Goal: Transaction & Acquisition: Purchase product/service

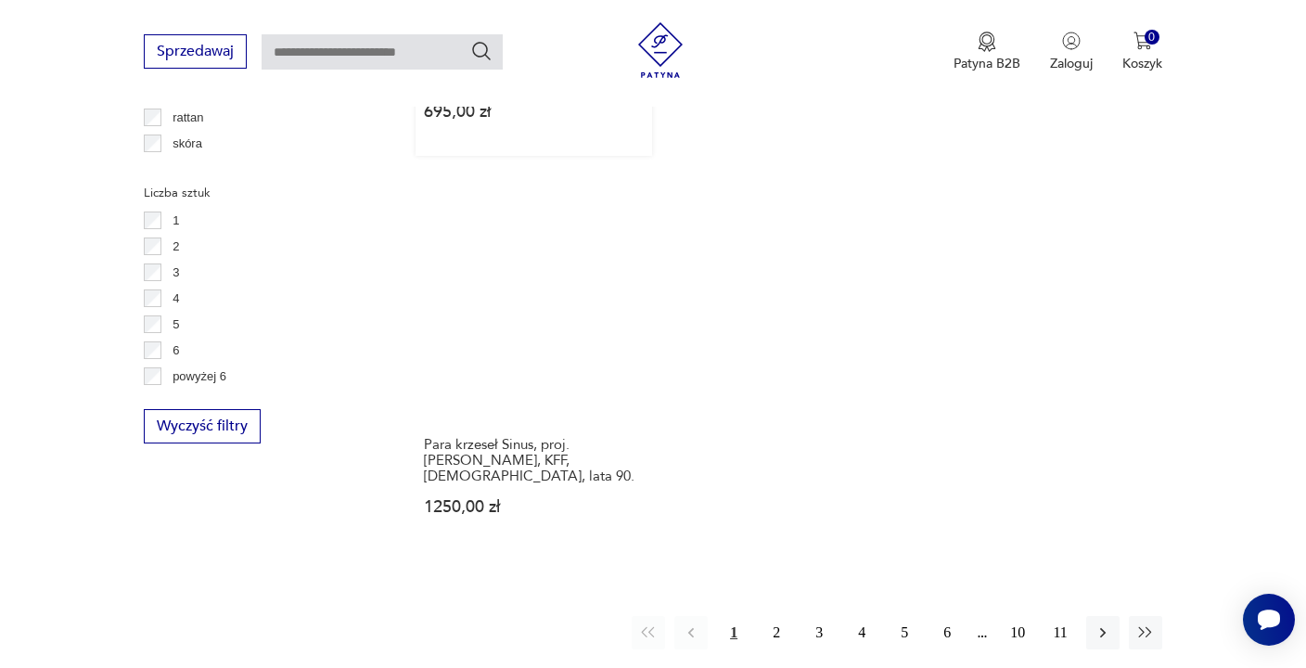
scroll to position [2965, 0]
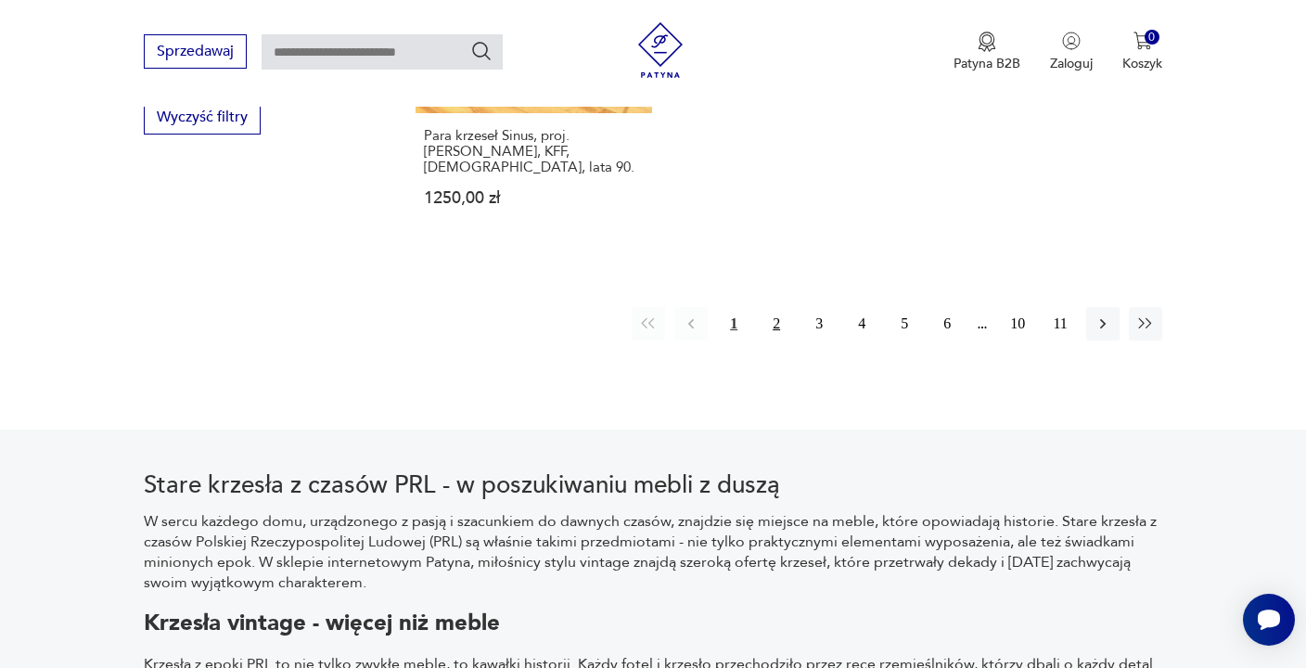
click at [783, 307] on button "2" at bounding box center [776, 323] width 33 height 33
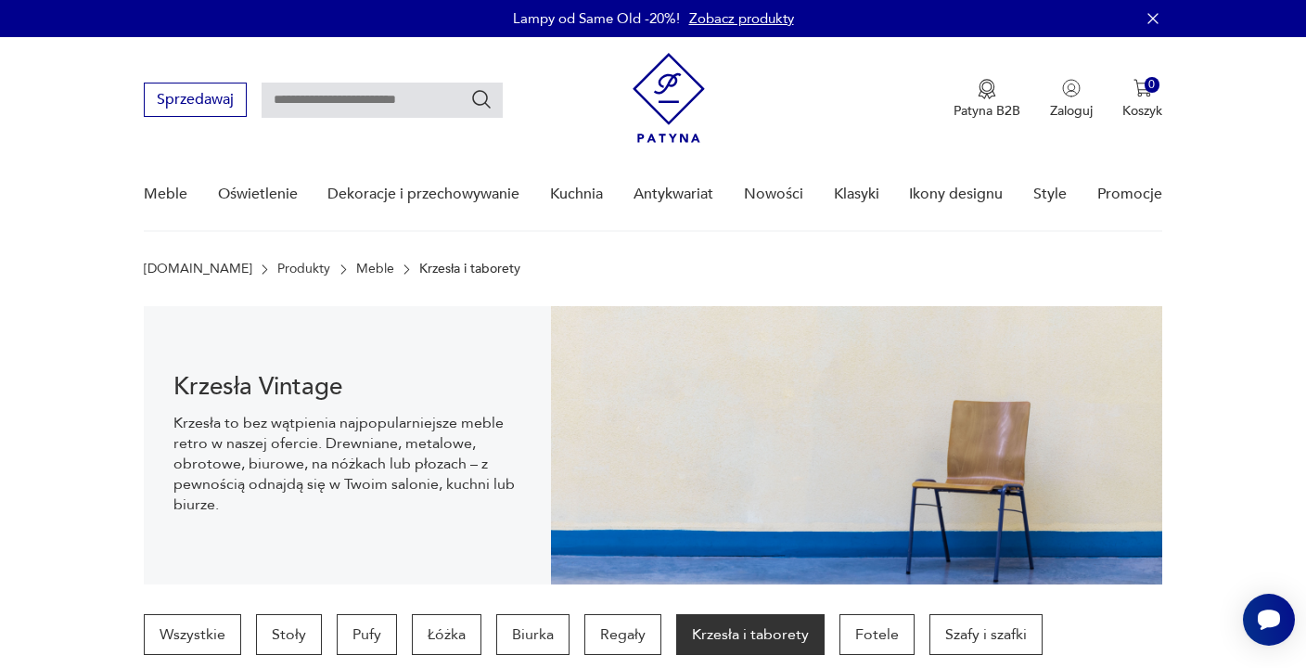
drag, startPoint x: 364, startPoint y: 92, endPoint x: 408, endPoint y: 92, distance: 44.5
click at [364, 92] on input "text" at bounding box center [382, 100] width 241 height 35
type input "***"
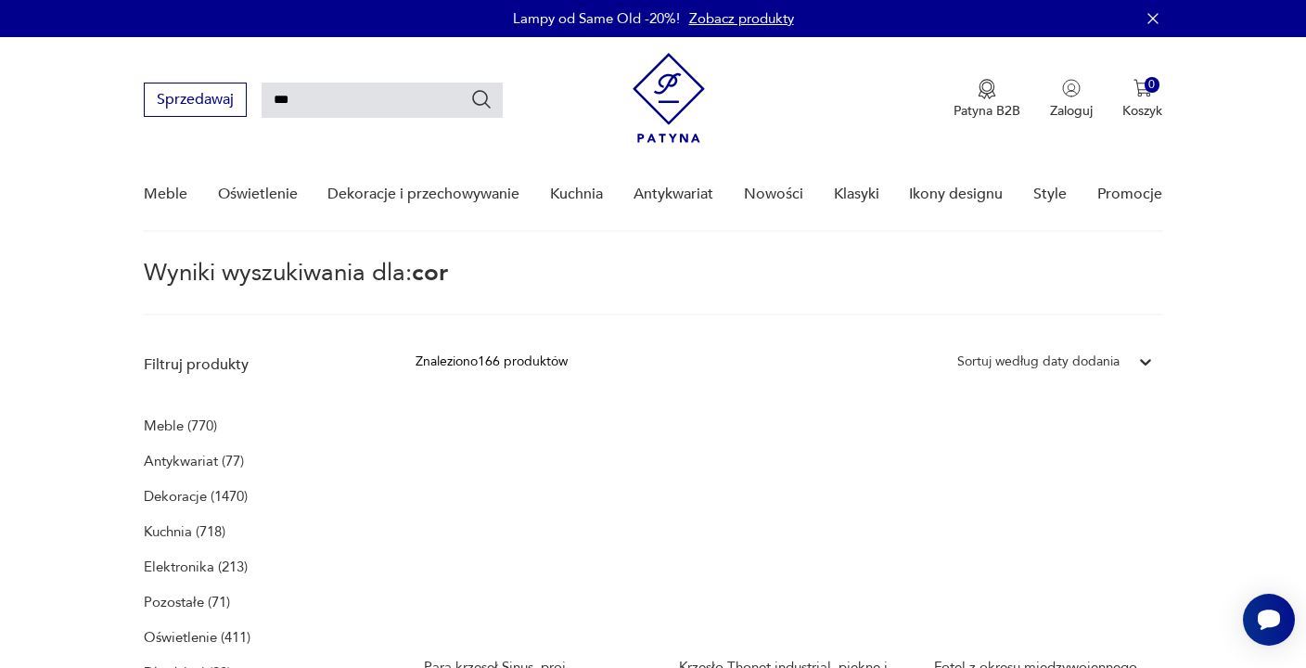
type input "***"
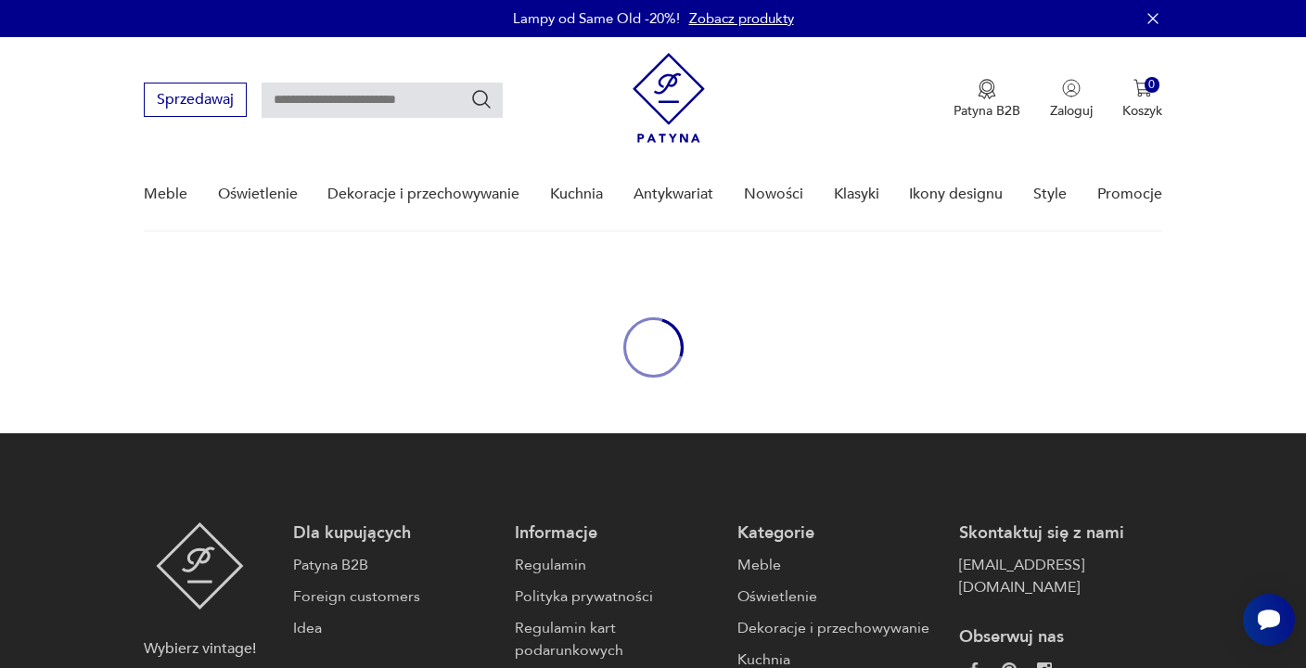
type input "***"
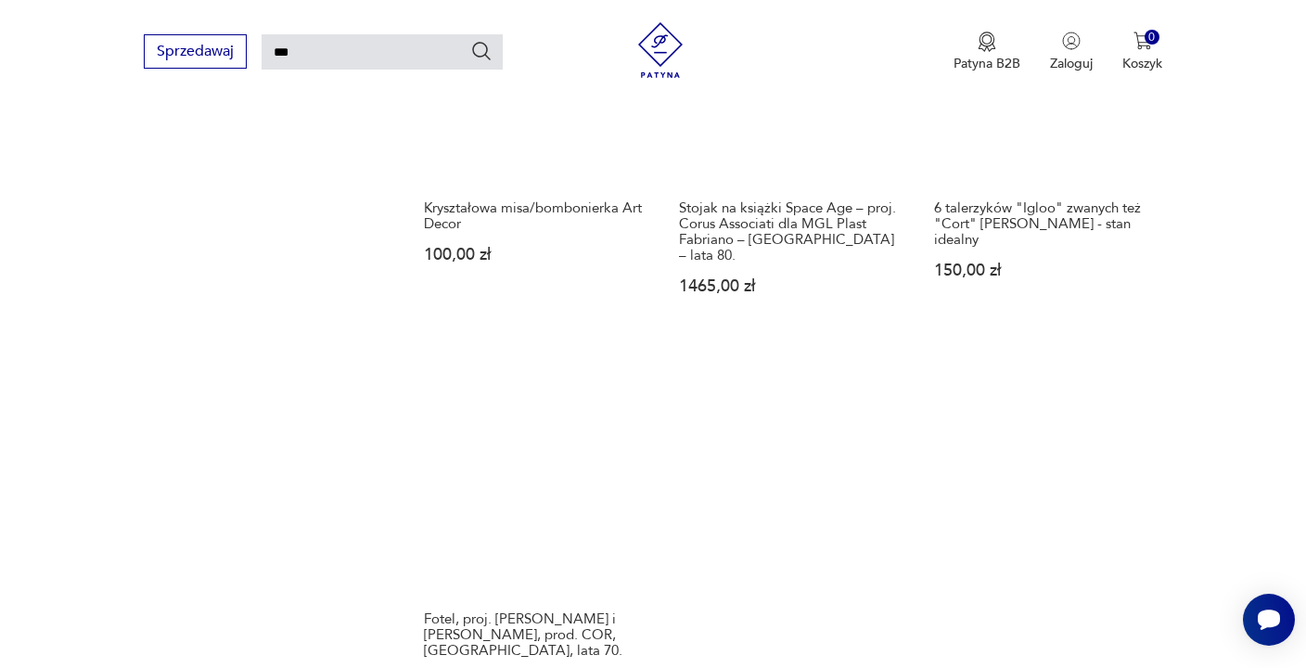
scroll to position [2349, 0]
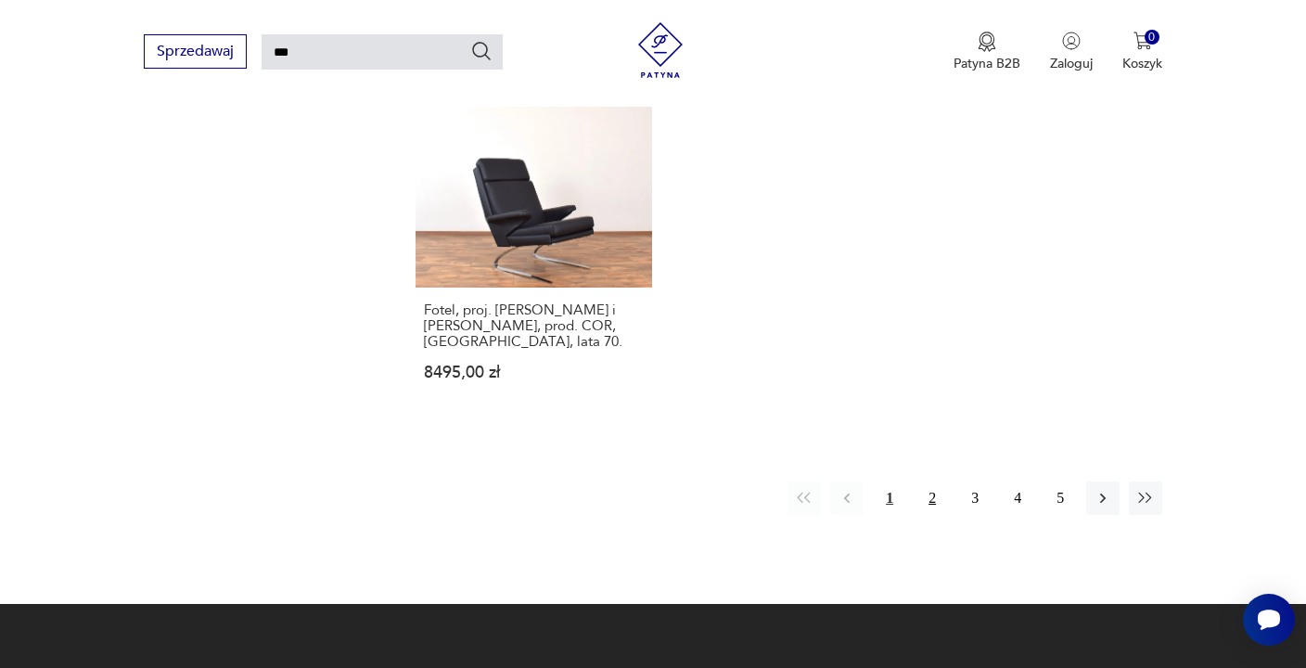
click at [937, 481] on button "2" at bounding box center [932, 497] width 33 height 33
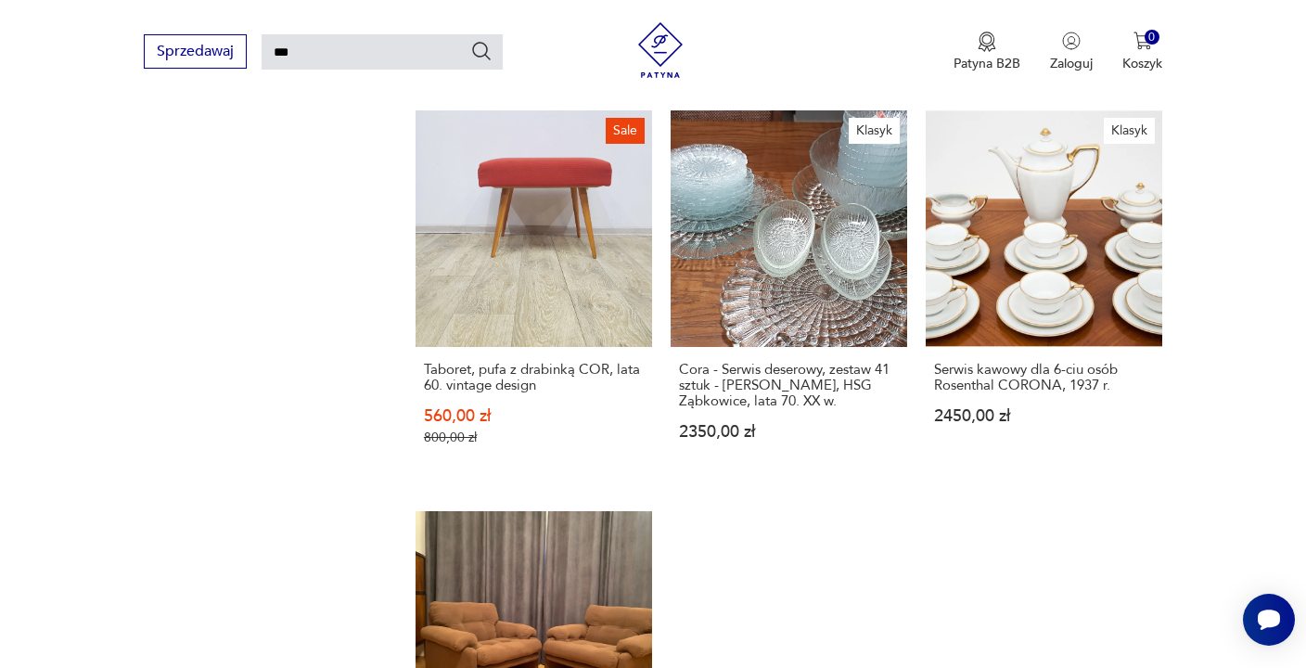
scroll to position [2230, 0]
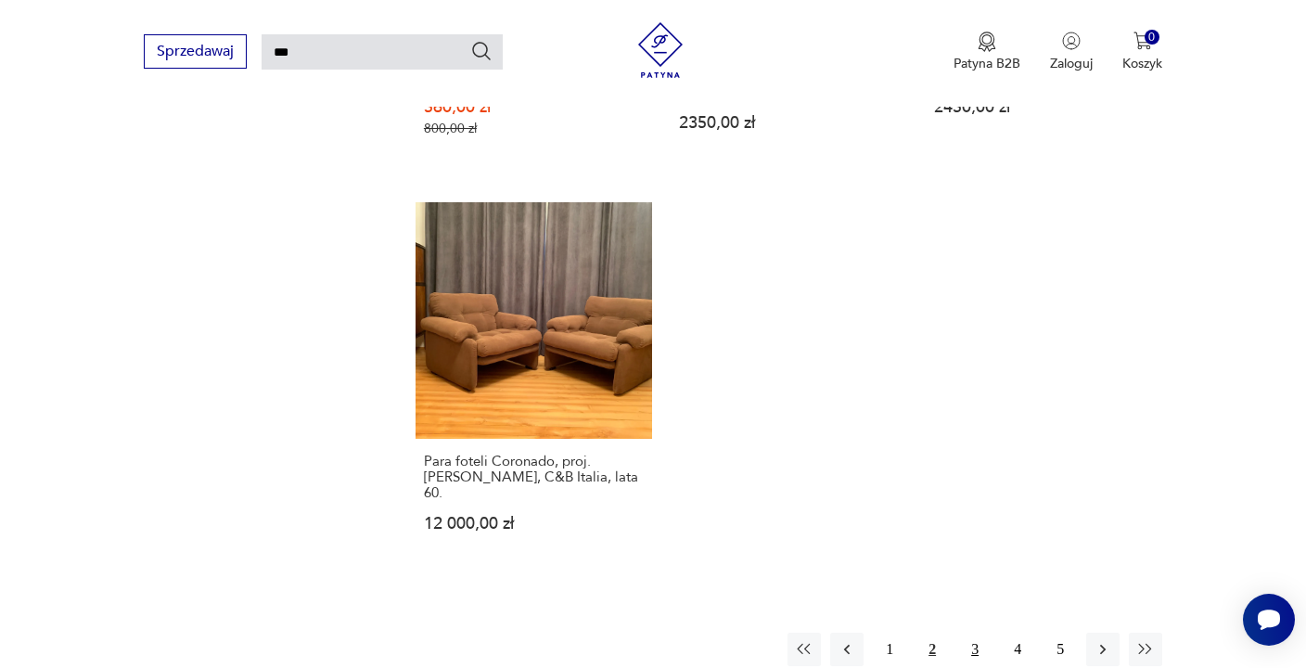
click at [972, 633] on button "3" at bounding box center [974, 649] width 33 height 33
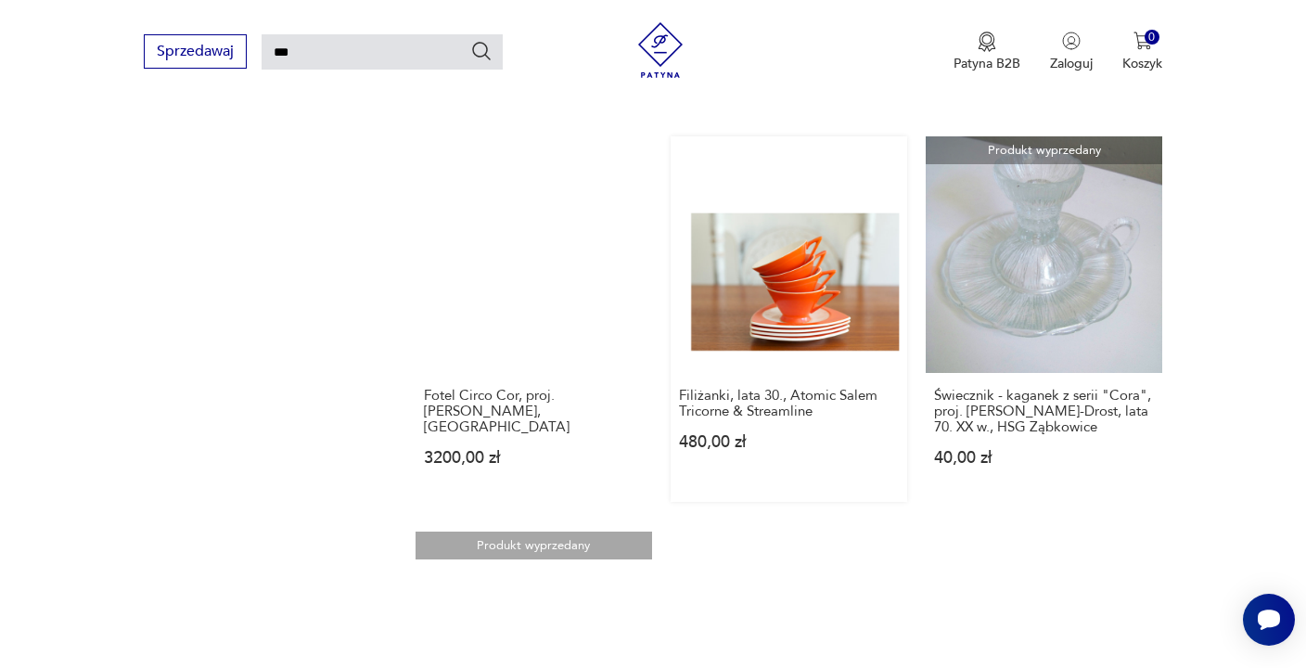
scroll to position [2230, 0]
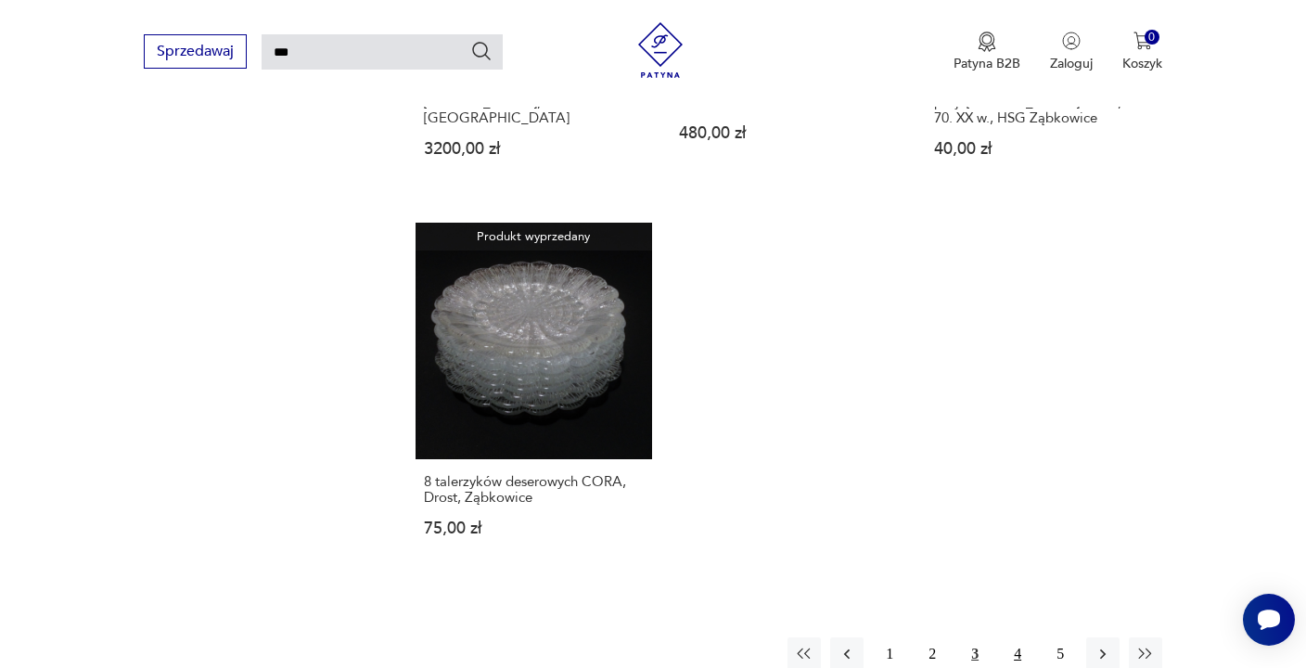
click at [1018, 637] on button "4" at bounding box center [1017, 653] width 33 height 33
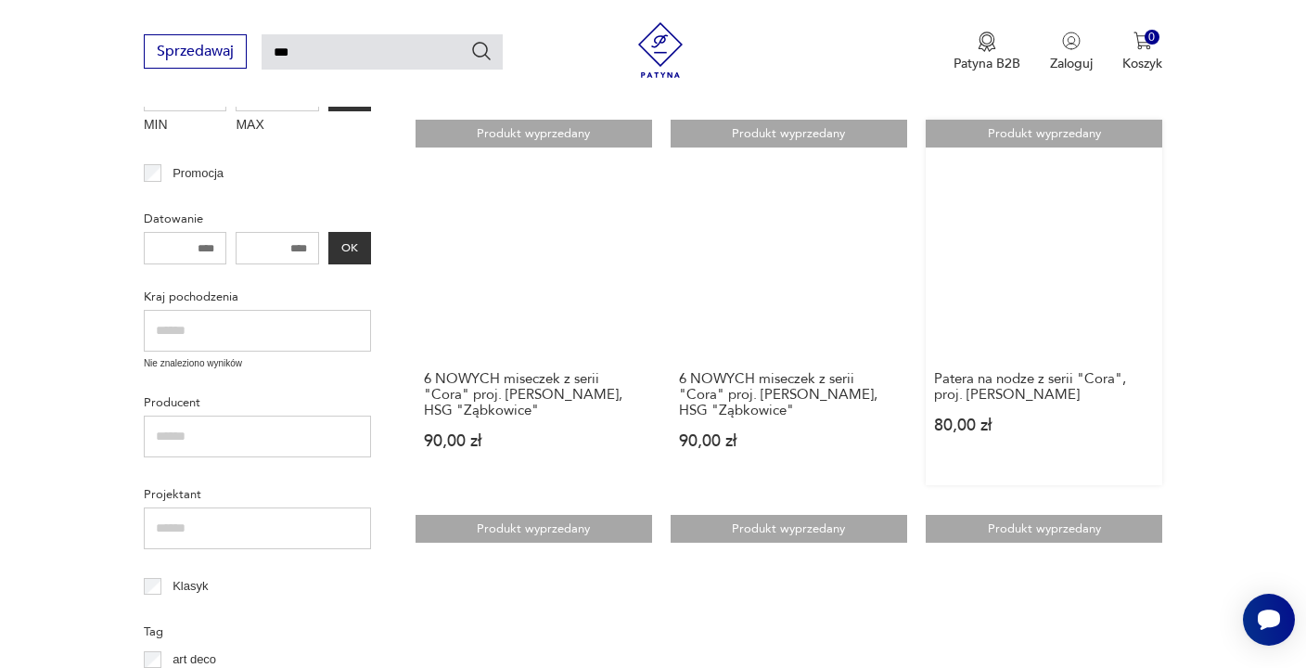
scroll to position [66, 0]
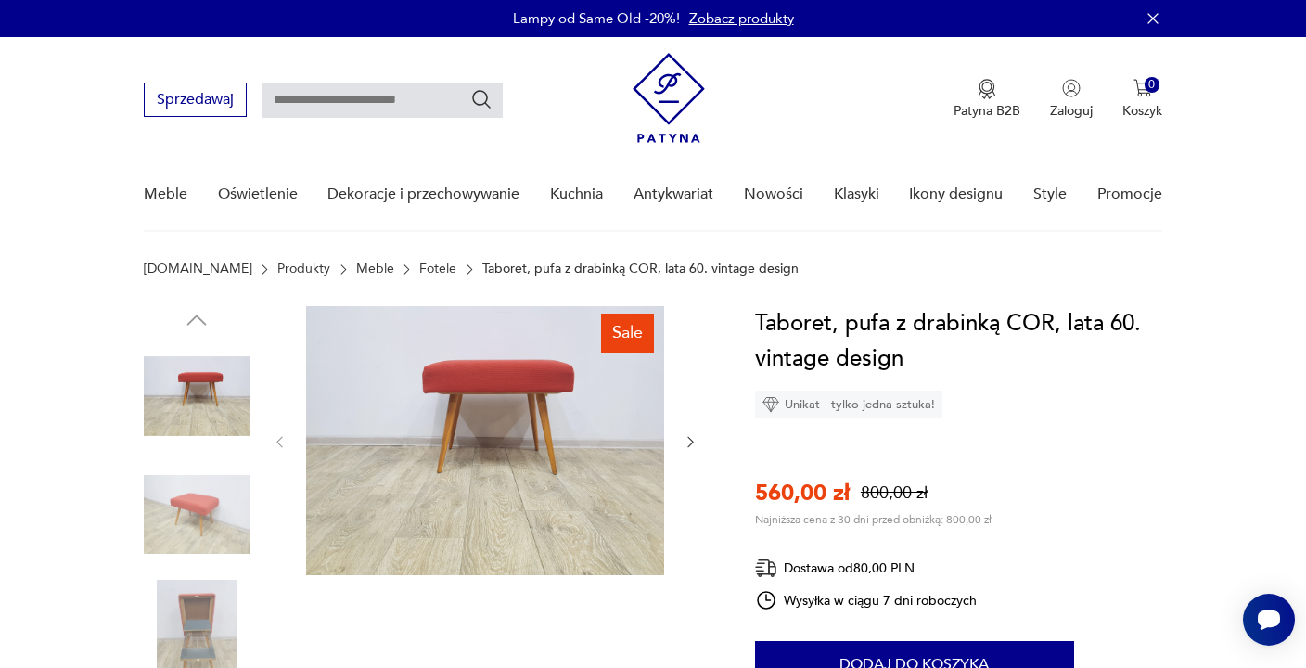
click at [194, 502] on img at bounding box center [197, 515] width 106 height 106
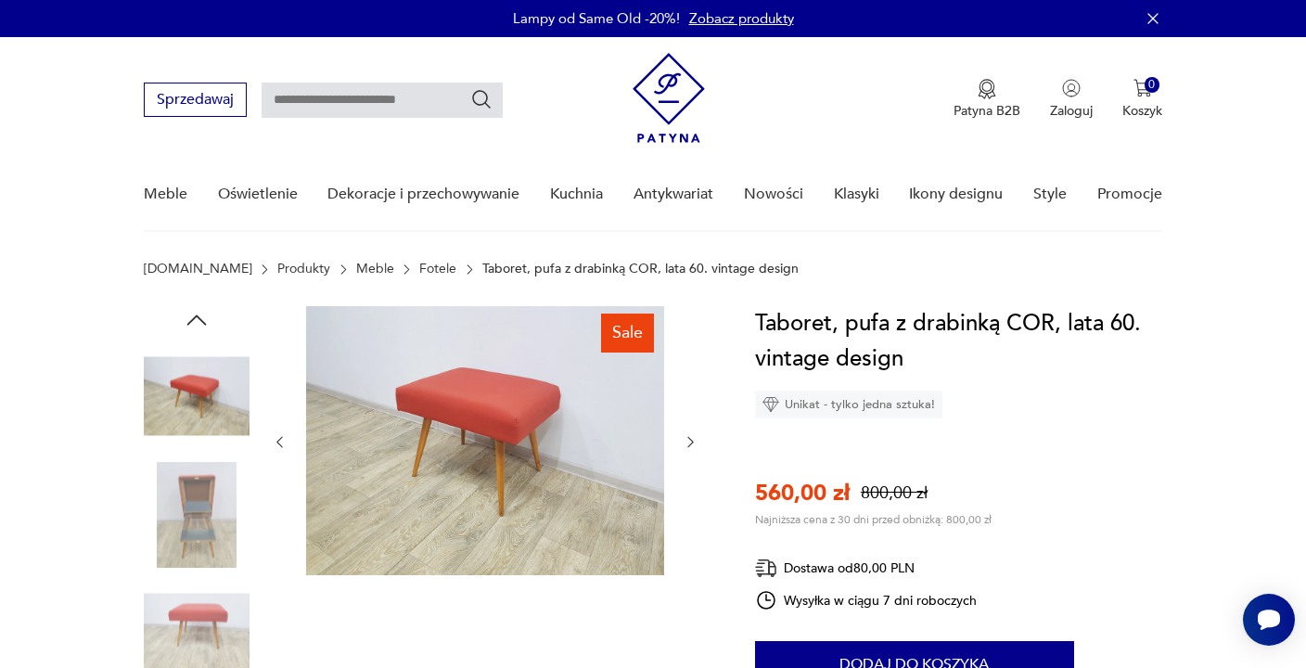
click at [499, 412] on img at bounding box center [485, 440] width 358 height 269
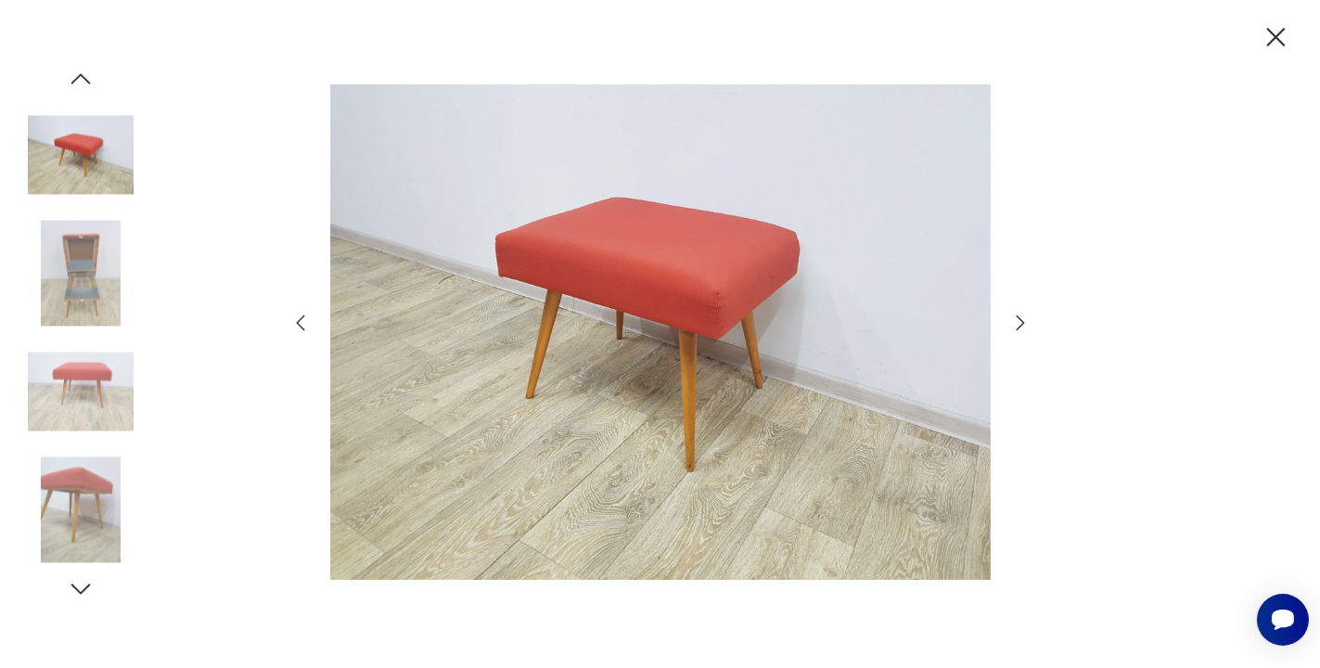
click at [676, 250] on img at bounding box center [660, 332] width 660 height 534
click at [71, 509] on img at bounding box center [81, 510] width 106 height 106
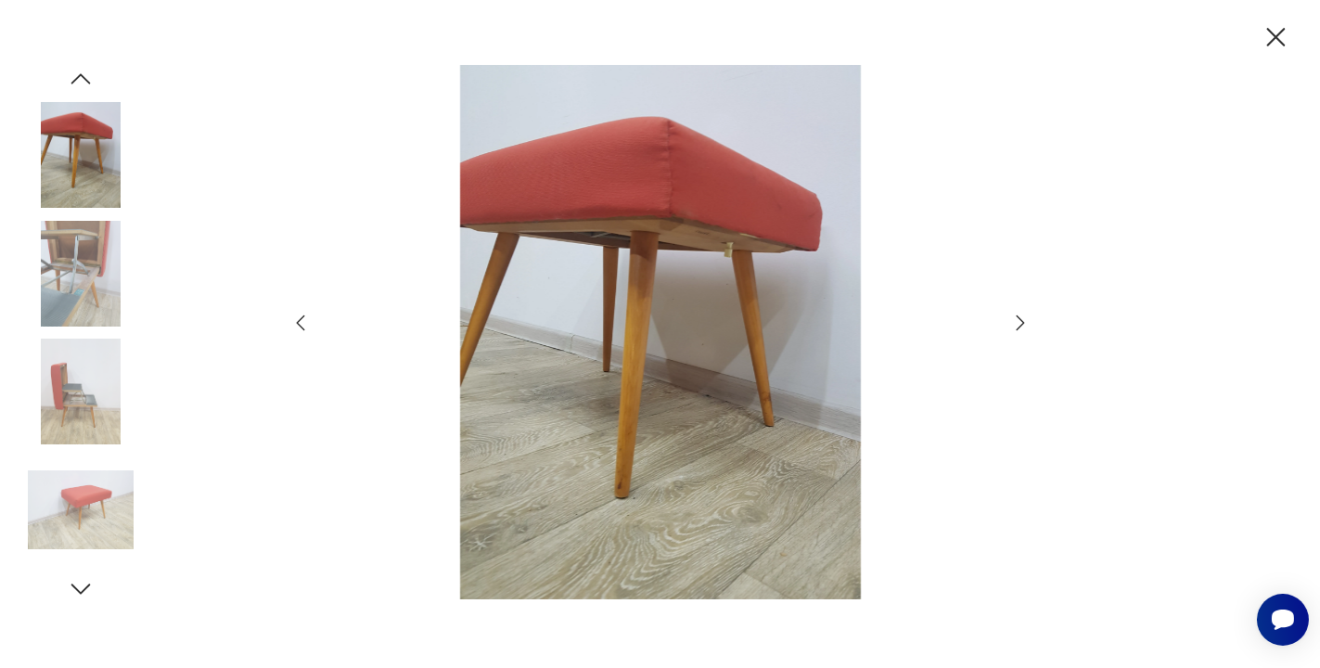
click at [1276, 34] on icon "button" at bounding box center [1276, 37] width 32 height 32
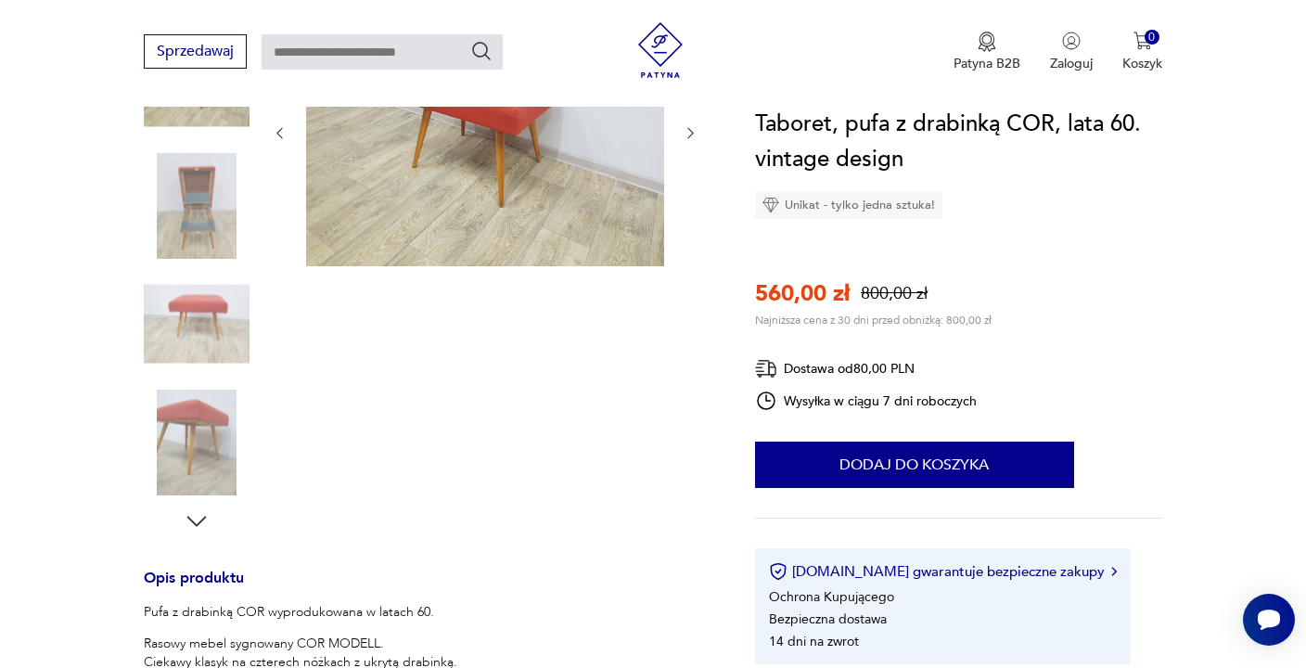
scroll to position [618, 0]
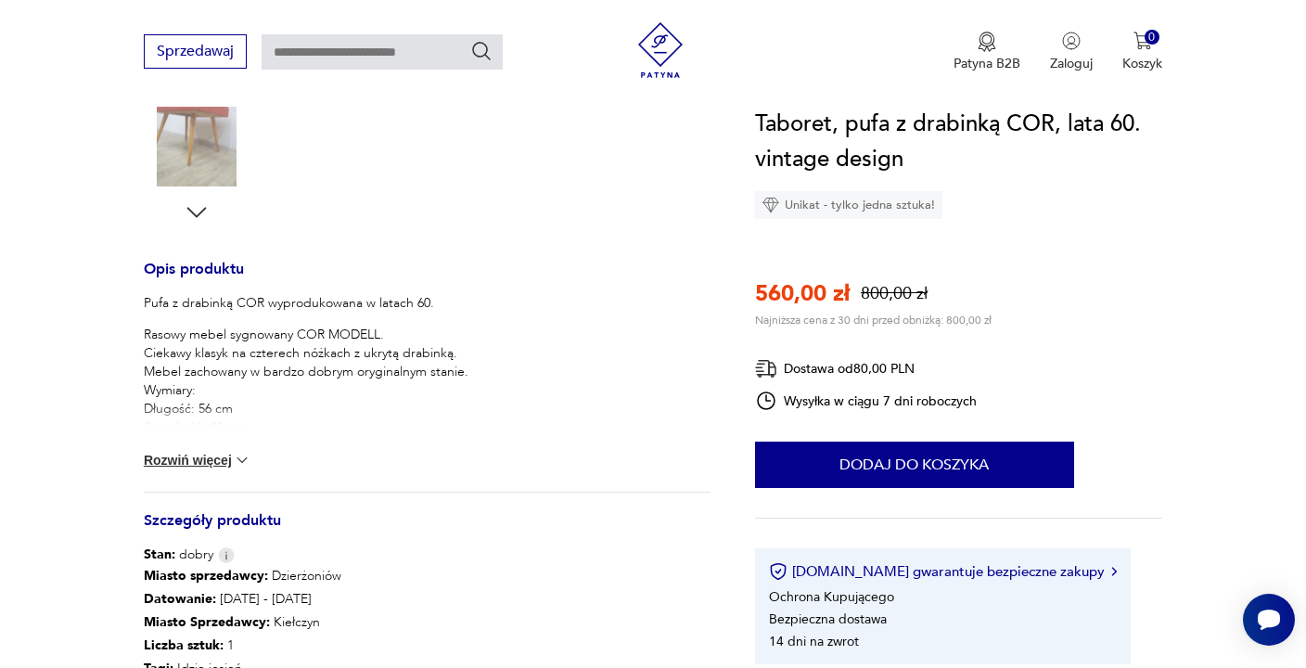
click at [179, 453] on button "Rozwiń więcej" at bounding box center [198, 460] width 108 height 19
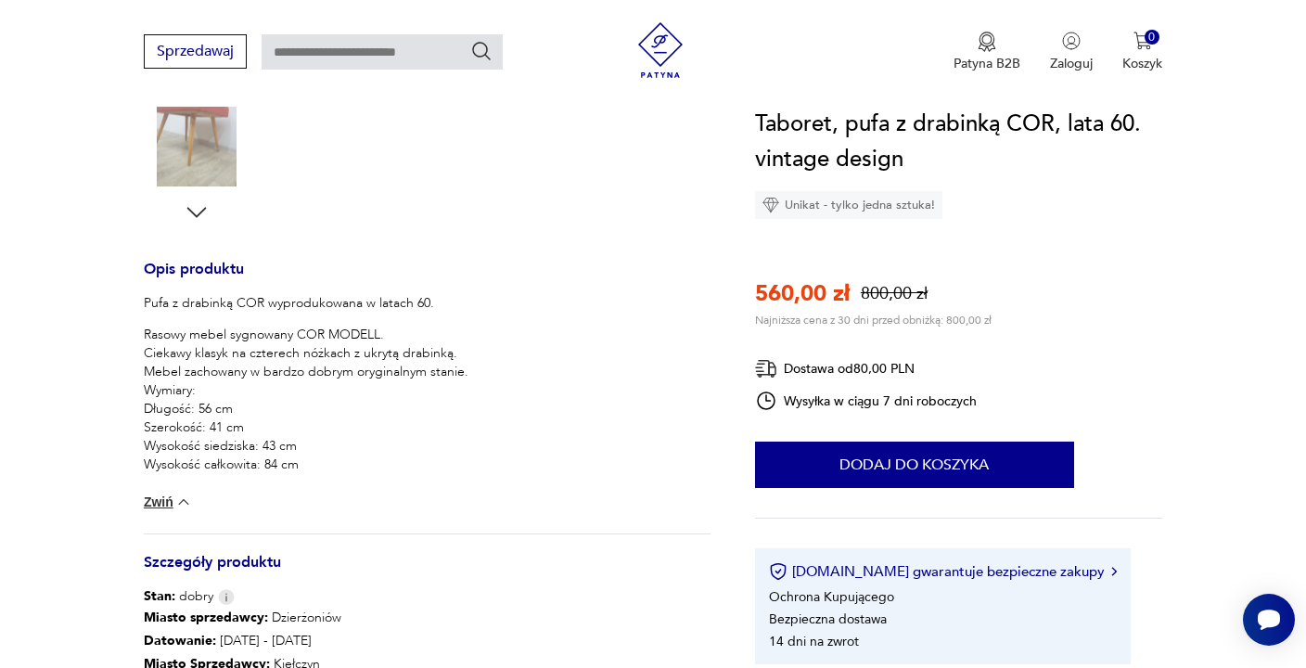
scroll to position [309, 0]
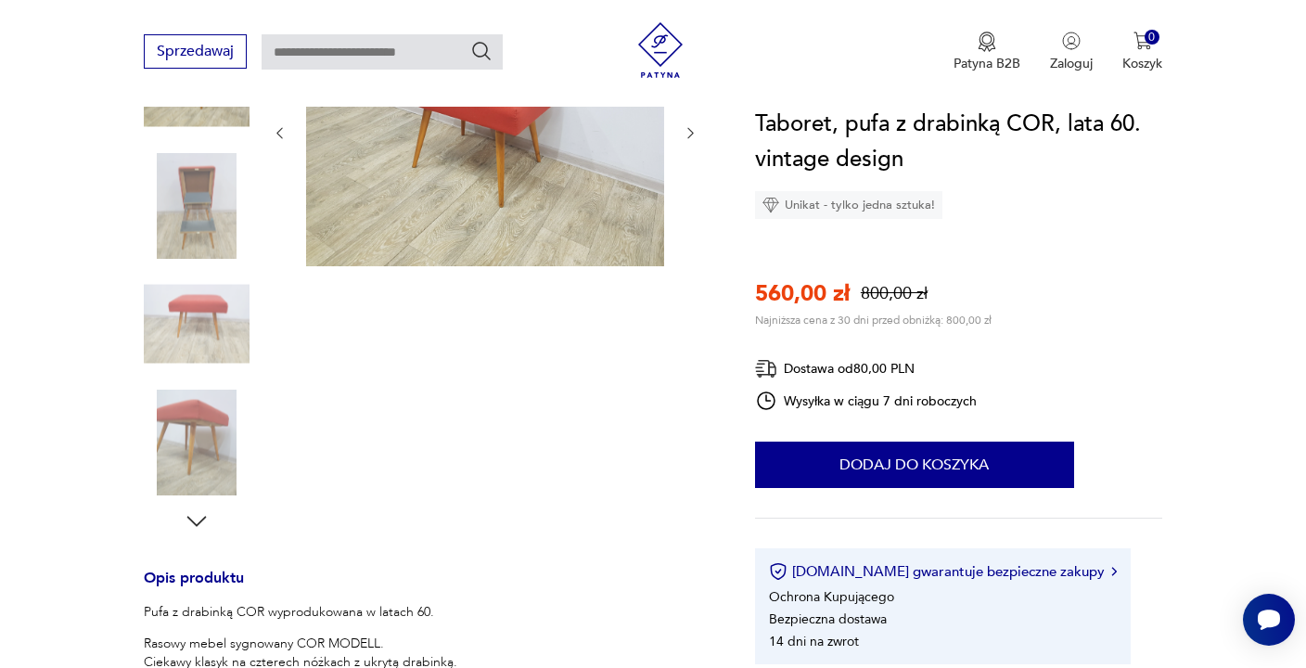
click at [200, 519] on icon "button" at bounding box center [197, 521] width 28 height 28
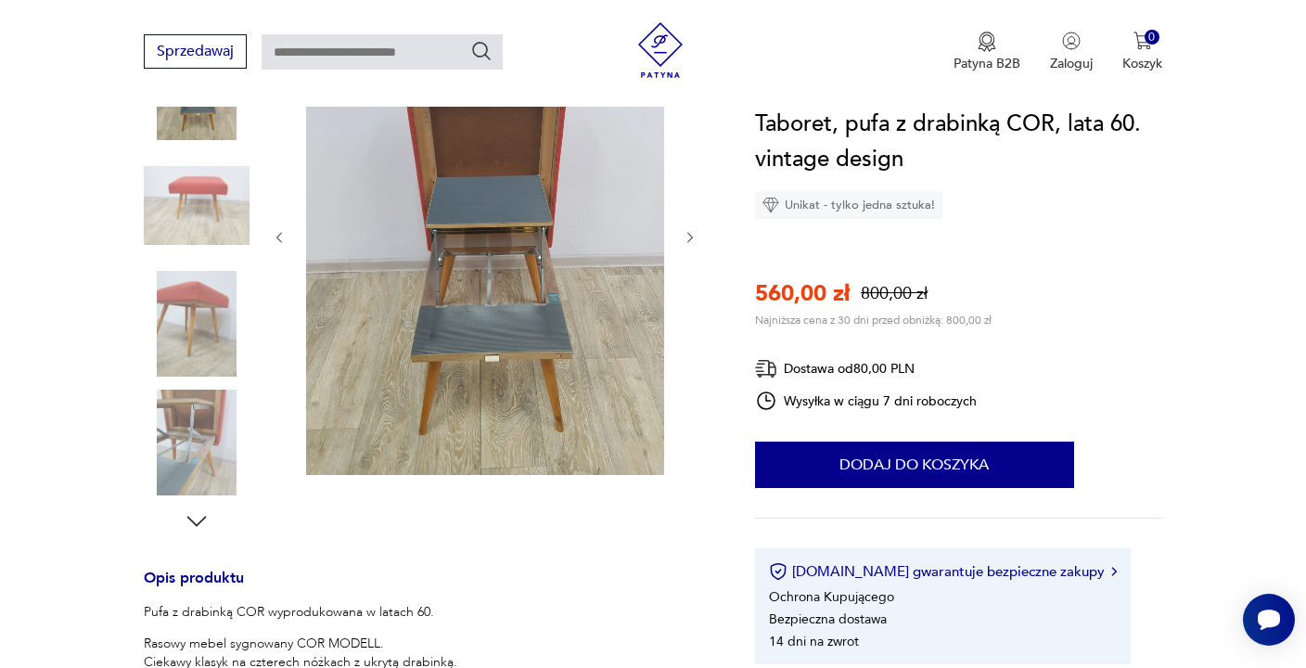
click at [200, 519] on icon "button" at bounding box center [197, 521] width 28 height 28
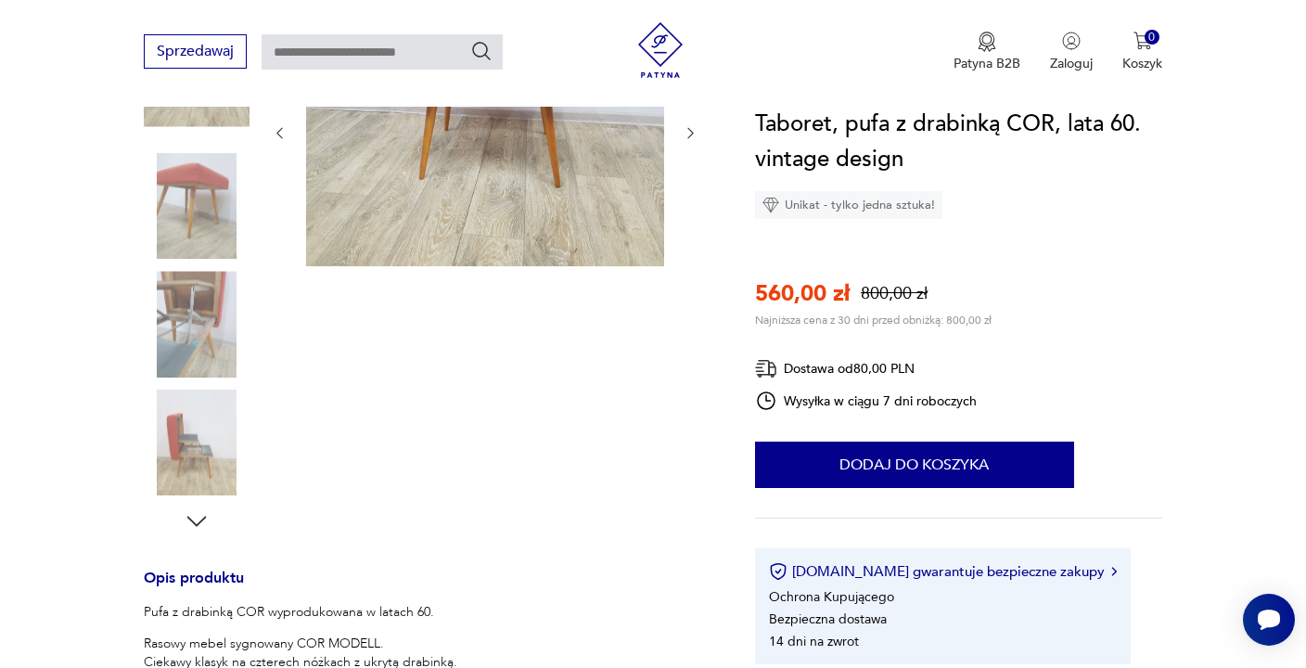
scroll to position [0, 0]
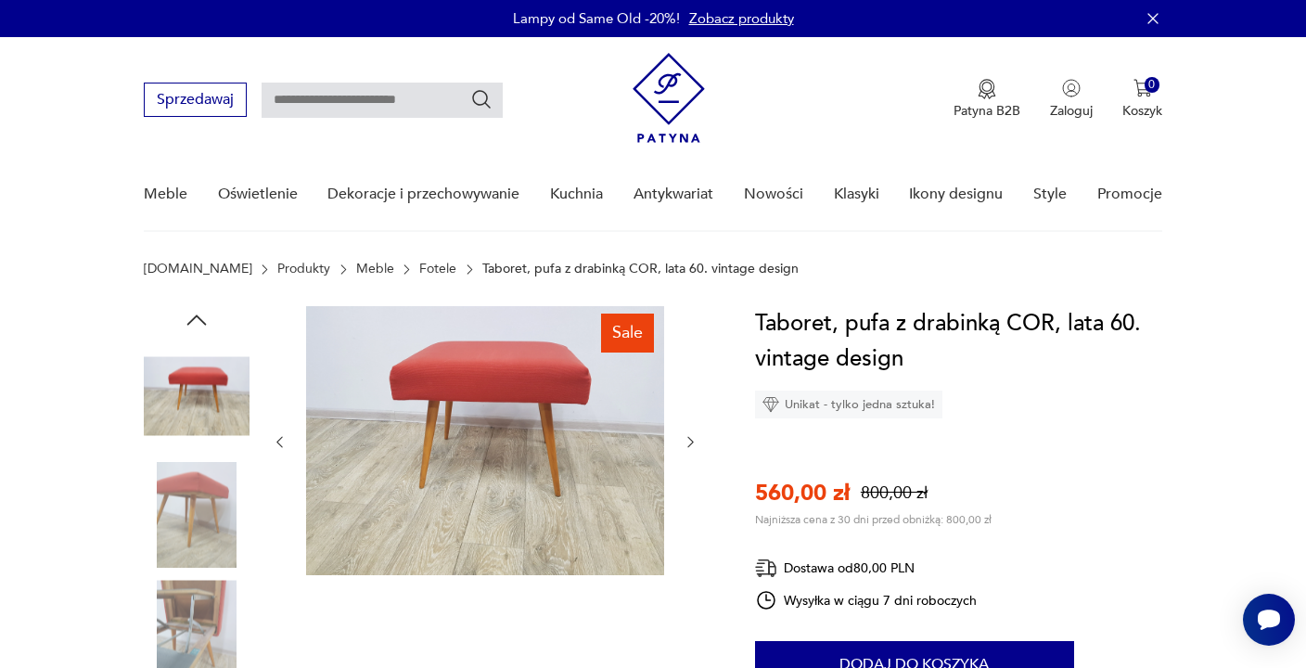
click at [208, 608] on img at bounding box center [197, 633] width 106 height 106
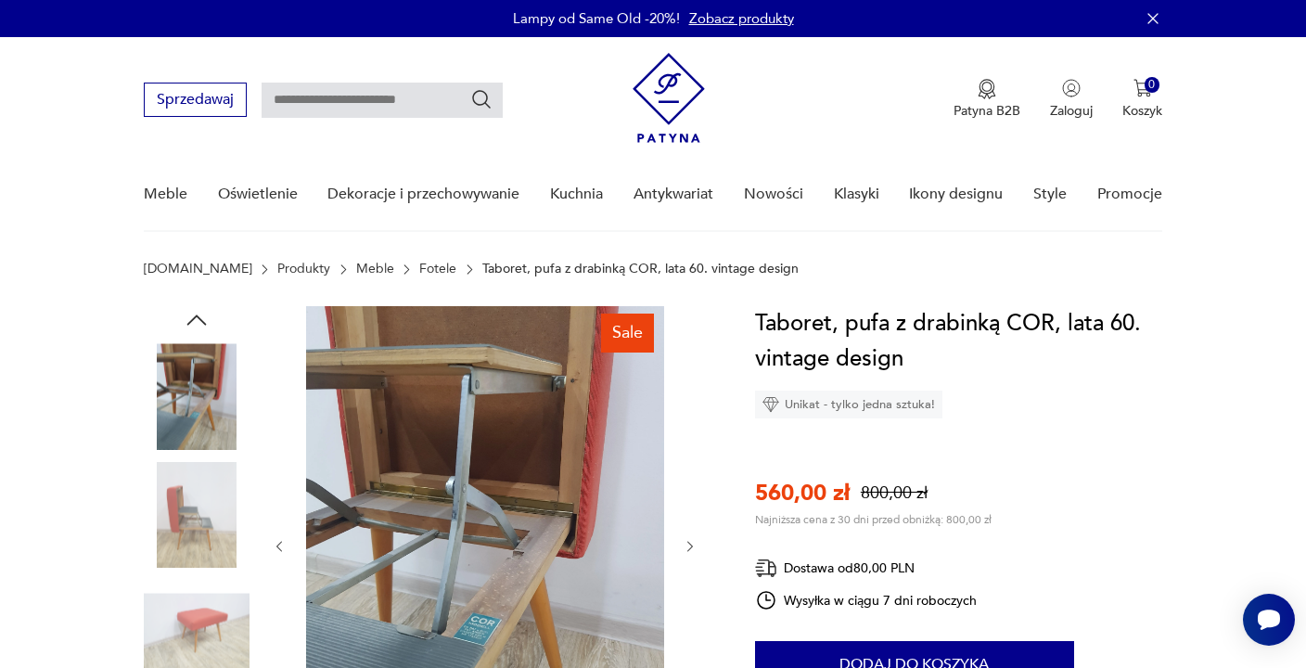
click at [601, 386] on img at bounding box center [485, 545] width 358 height 478
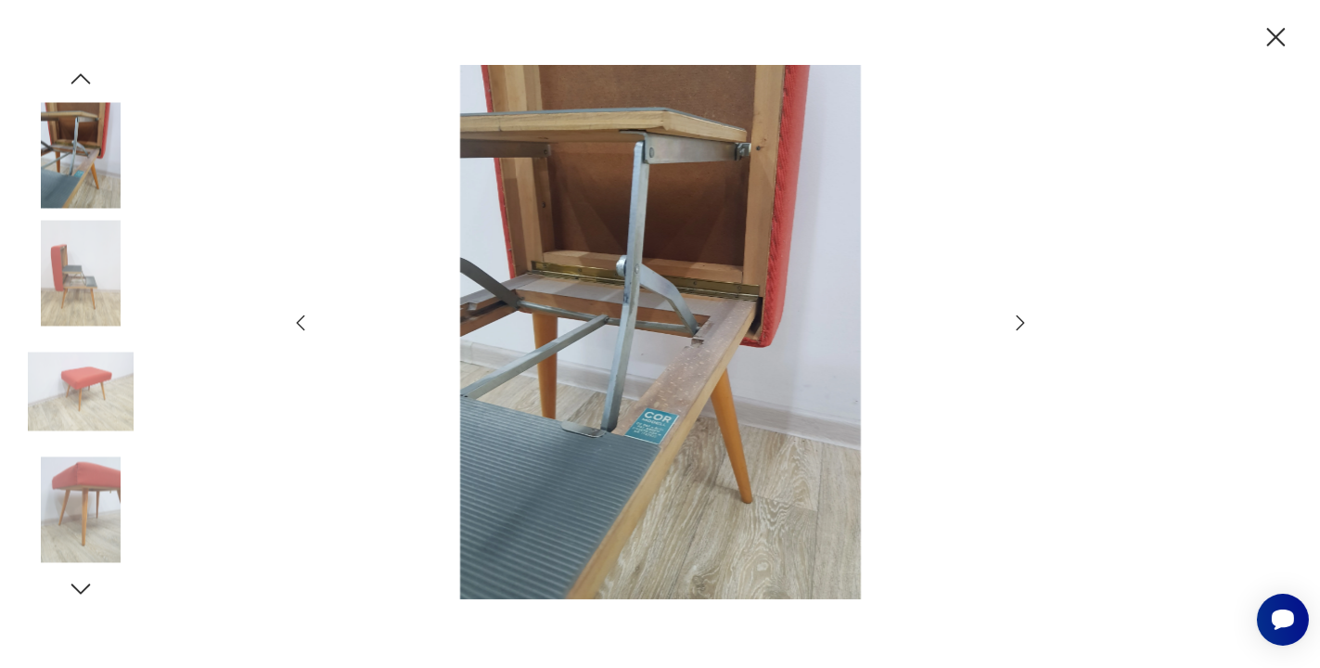
click at [783, 264] on img at bounding box center [660, 332] width 660 height 534
click at [1279, 32] on icon "button" at bounding box center [1276, 37] width 19 height 19
